Goal: Task Accomplishment & Management: Manage account settings

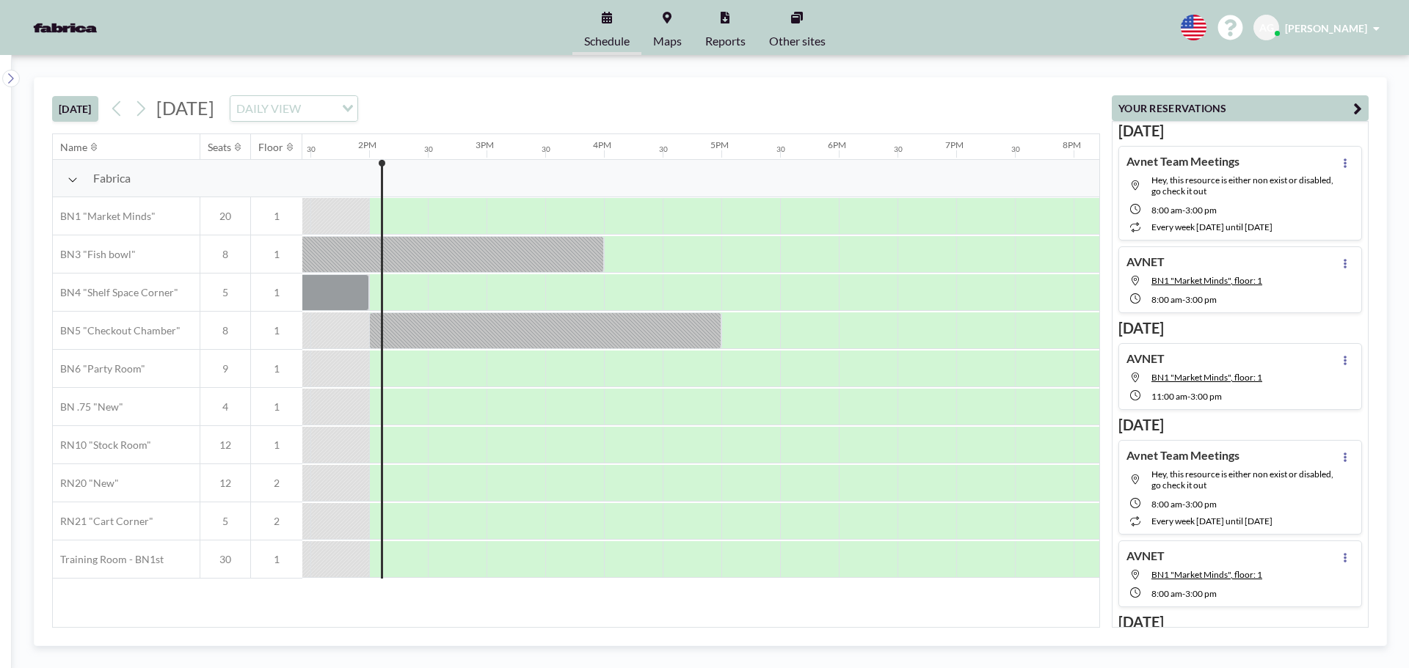
scroll to position [0, 1585]
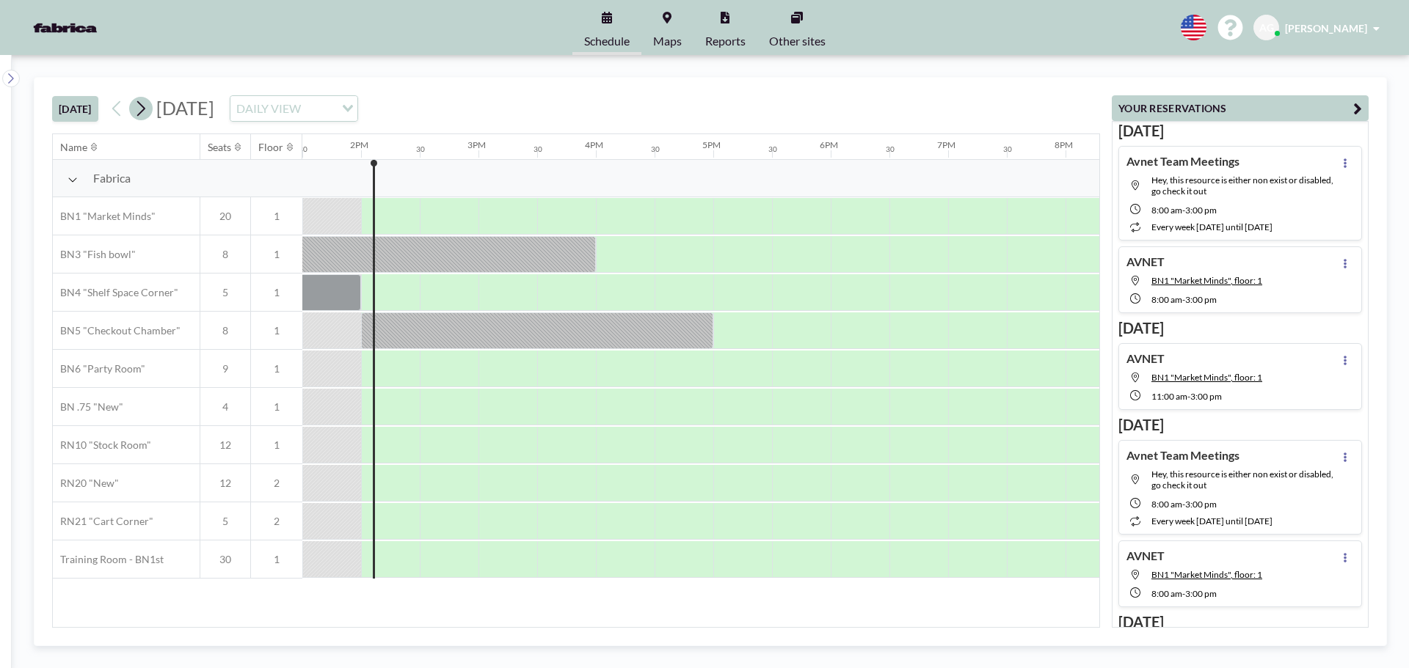
click at [142, 114] on icon at bounding box center [141, 108] width 8 height 15
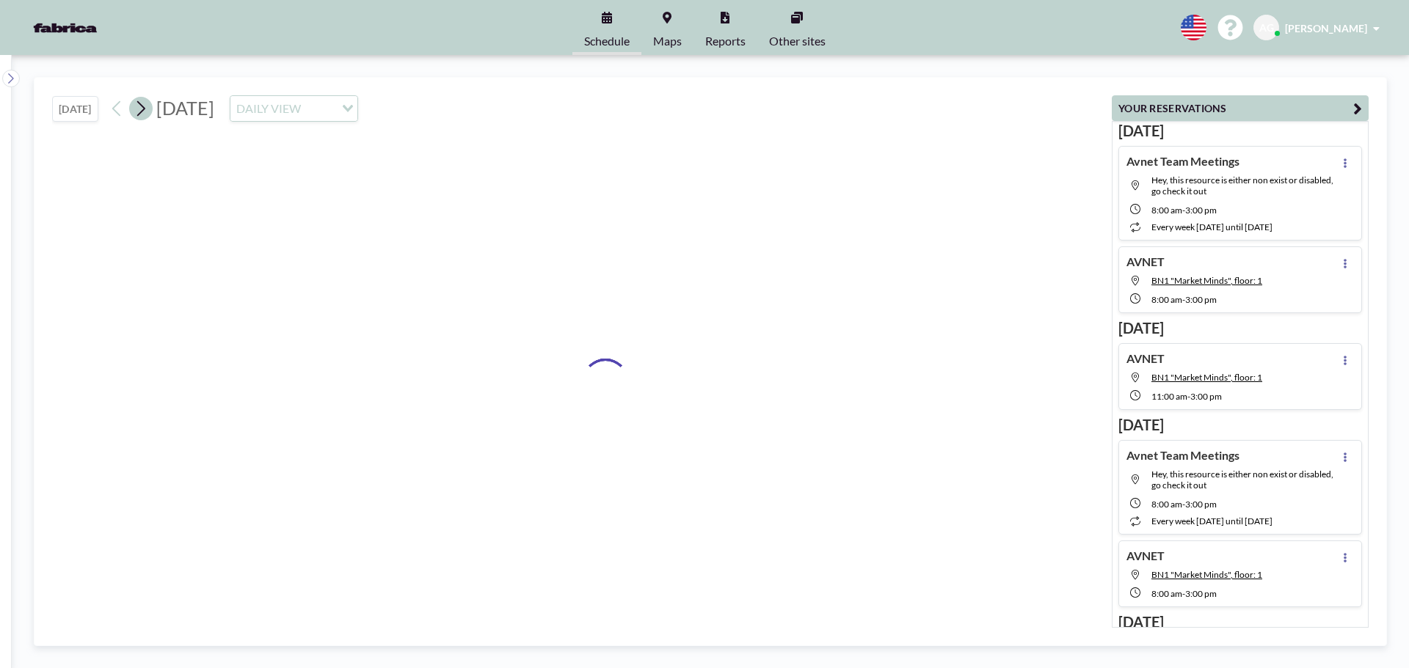
click at [142, 114] on icon at bounding box center [141, 108] width 8 height 15
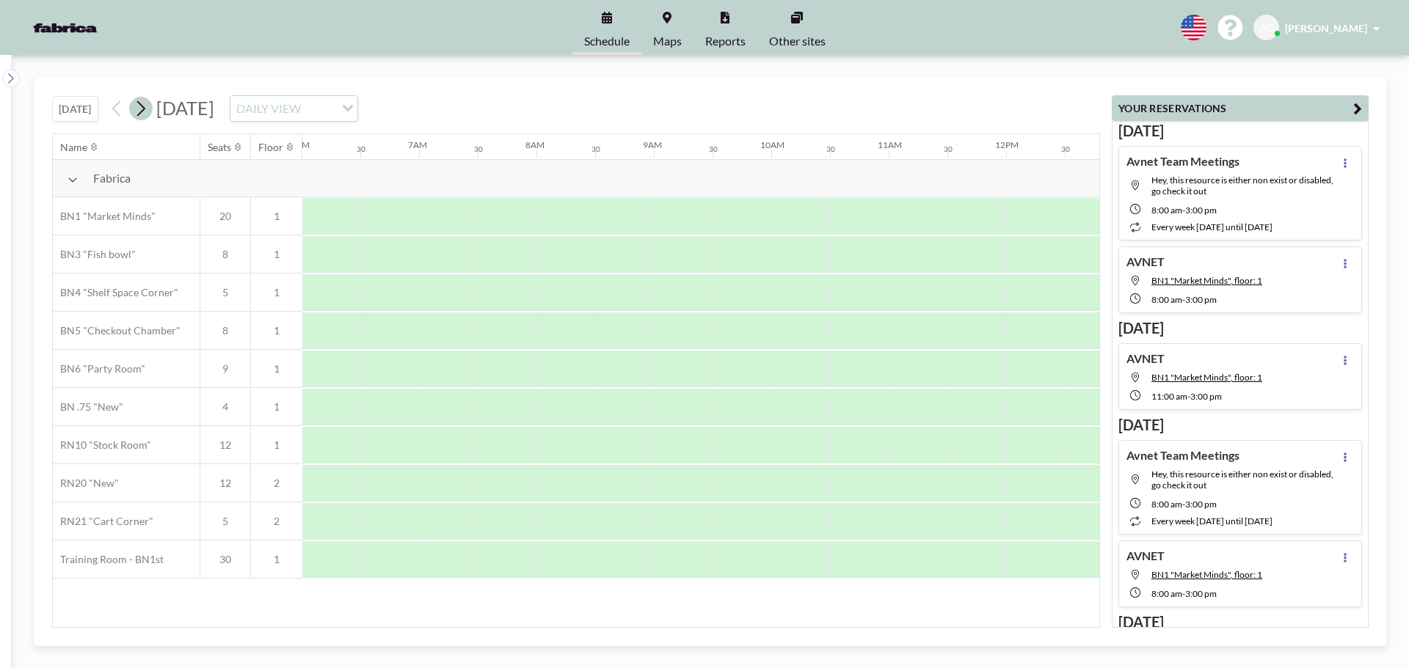
scroll to position [0, 0]
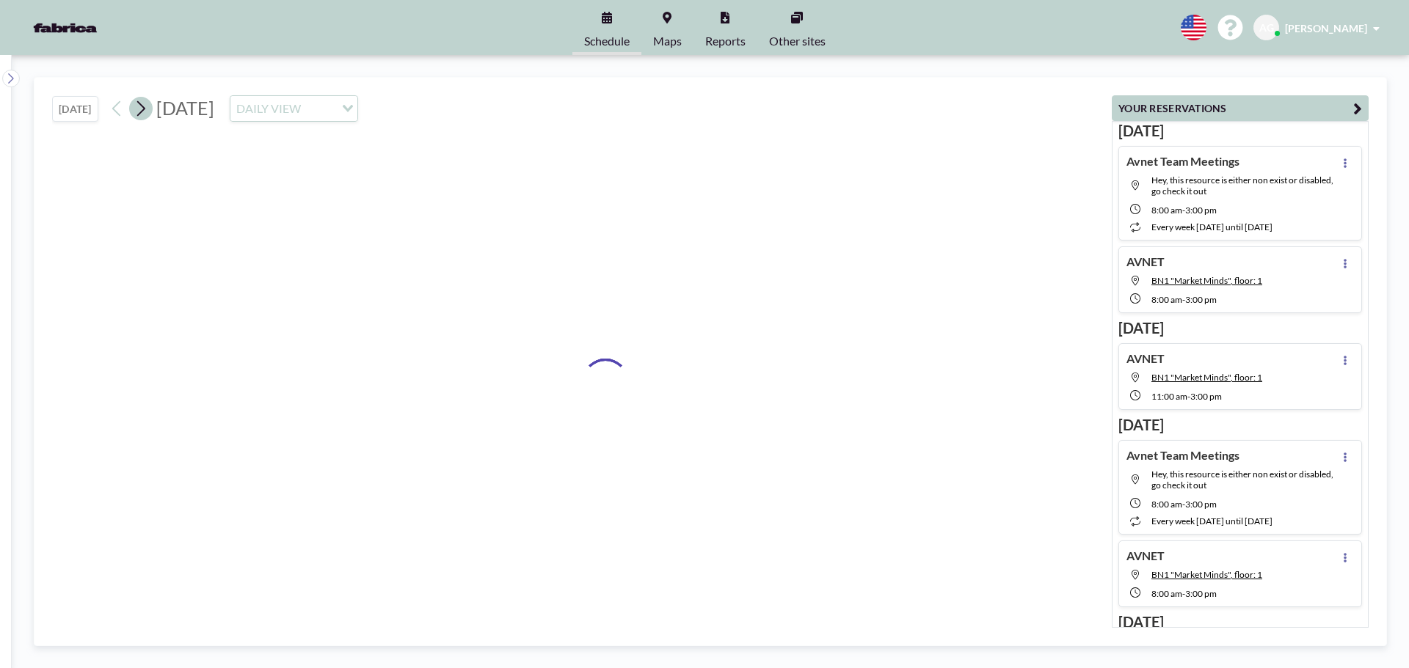
click at [142, 114] on icon at bounding box center [141, 108] width 8 height 15
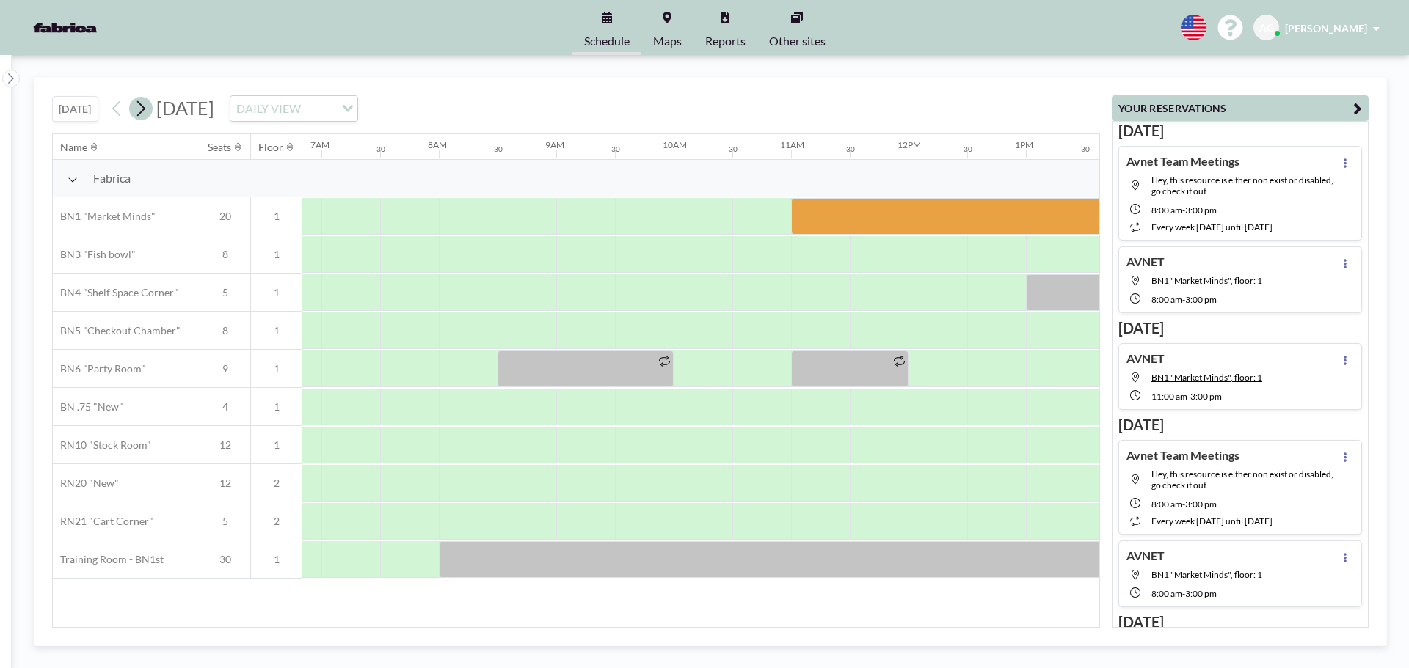
scroll to position [0, 881]
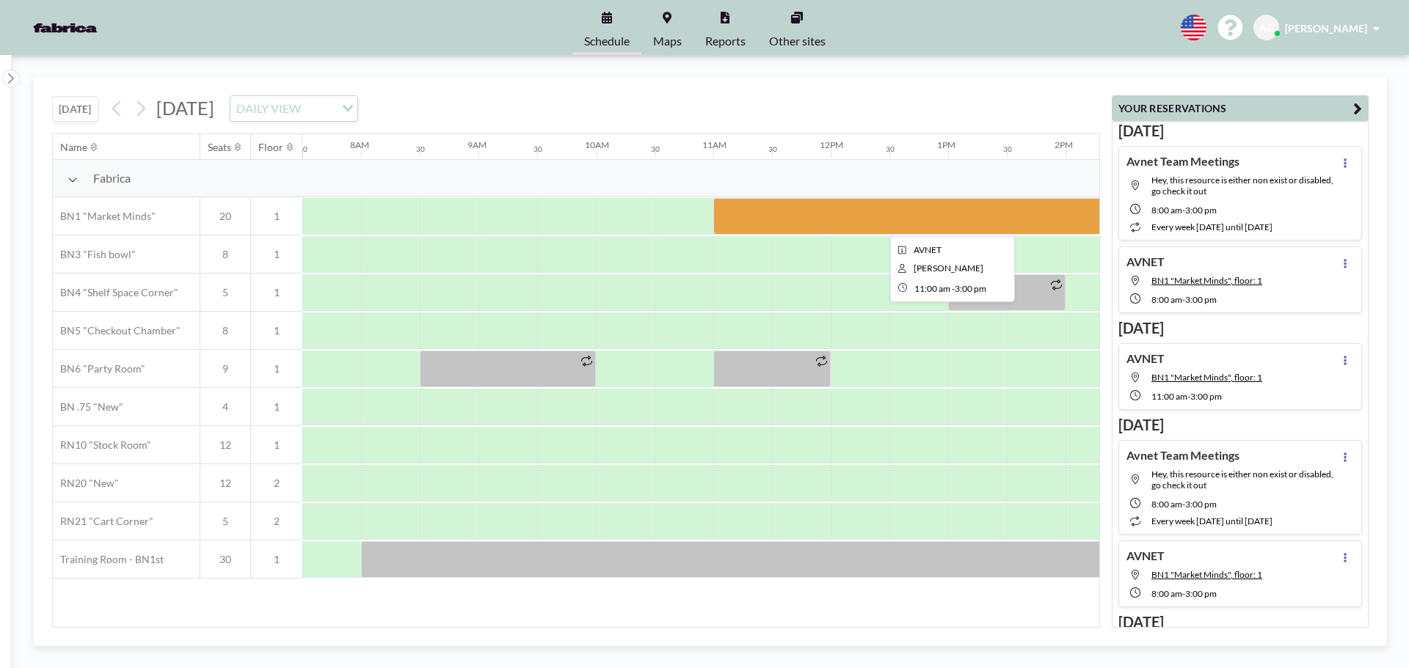
click at [994, 214] on div at bounding box center [948, 216] width 470 height 37
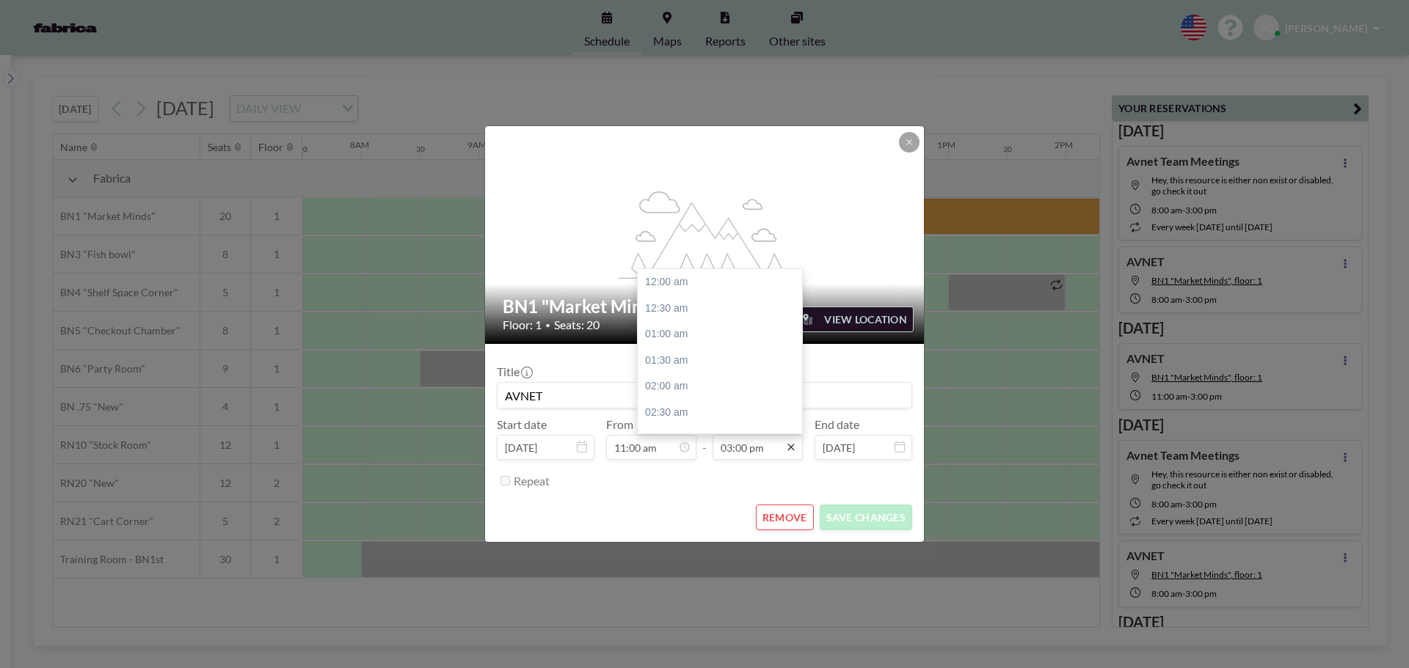
scroll to position [784, 0]
click at [689, 335] on div "04:00 pm" at bounding box center [724, 334] width 172 height 26
type input "04:00 pm"
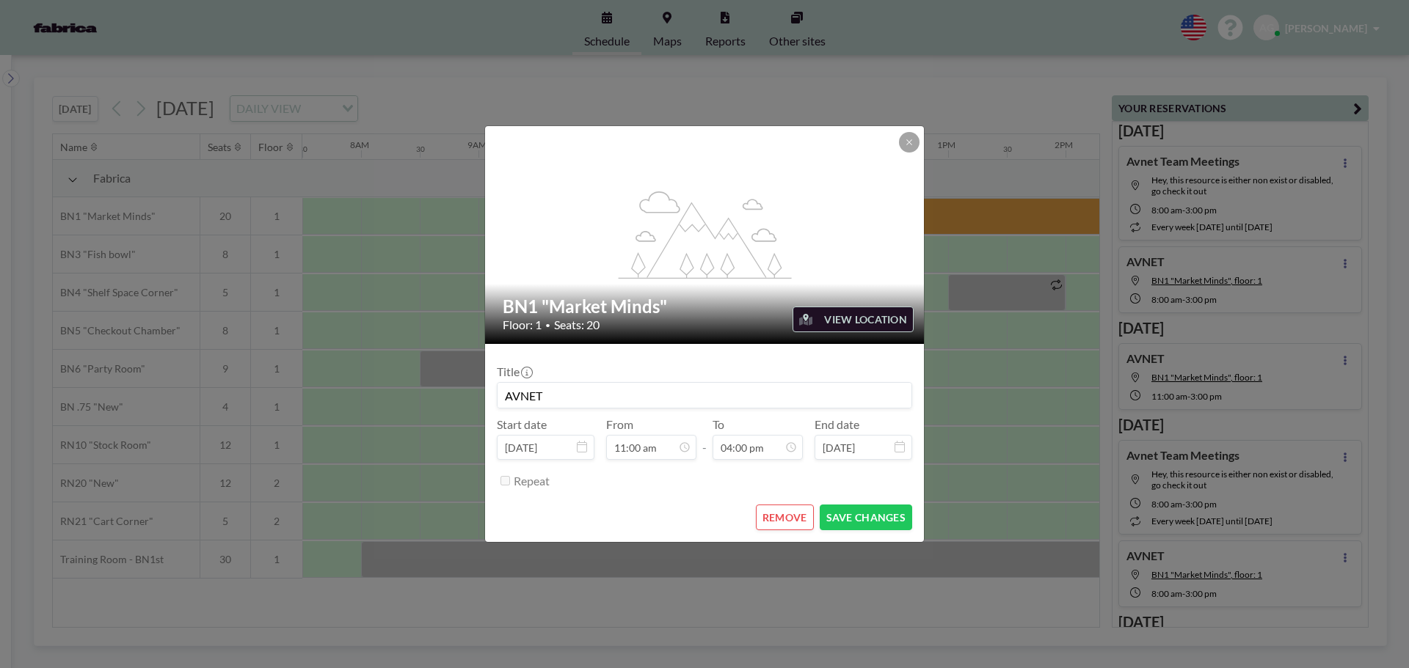
scroll to position [836, 0]
click at [843, 517] on button "SAVE CHANGES" at bounding box center [866, 518] width 92 height 26
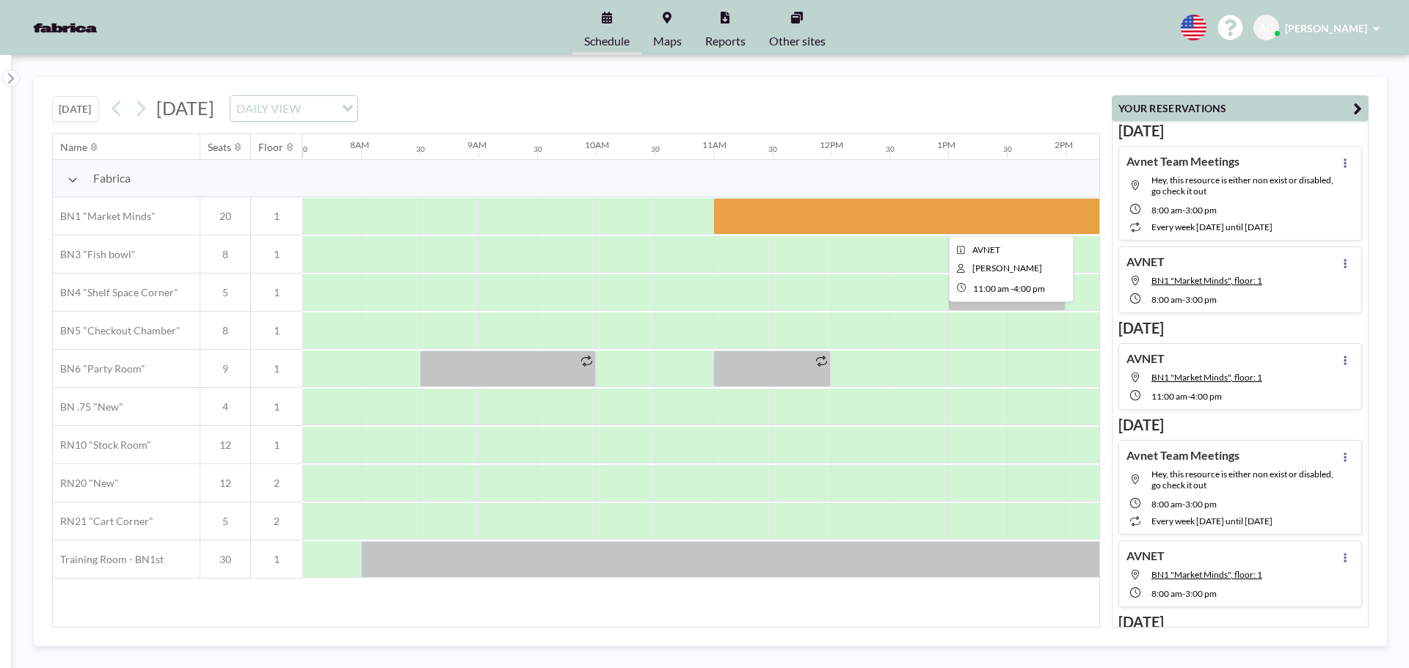
click at [865, 214] on div at bounding box center [1006, 216] width 587 height 37
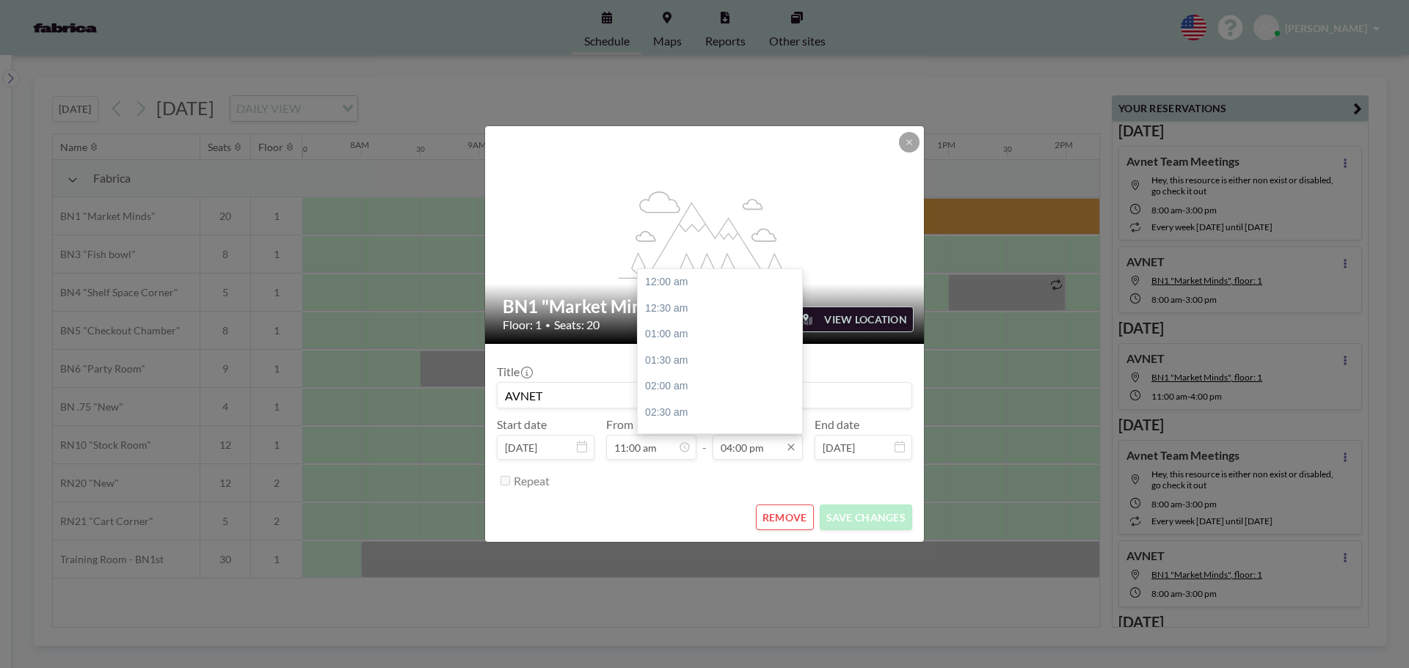
scroll to position [836, 0]
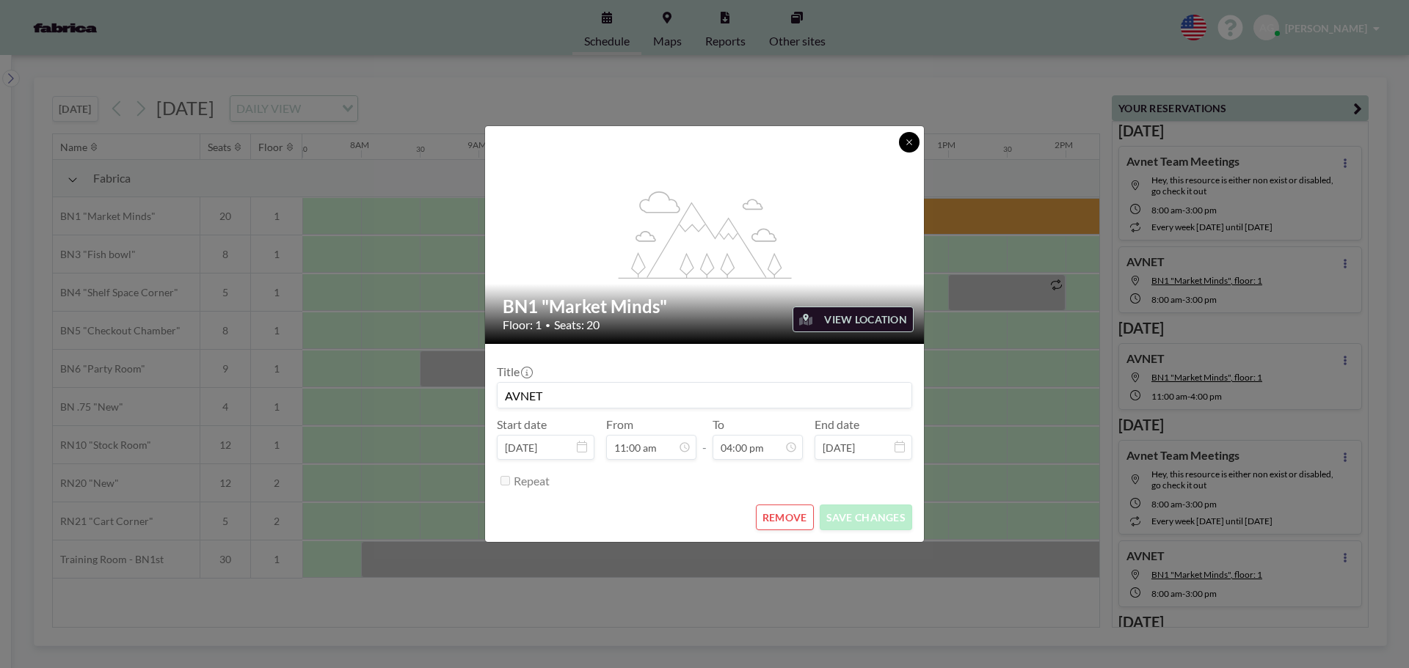
click at [910, 142] on icon at bounding box center [909, 142] width 9 height 9
